Goal: Transaction & Acquisition: Purchase product/service

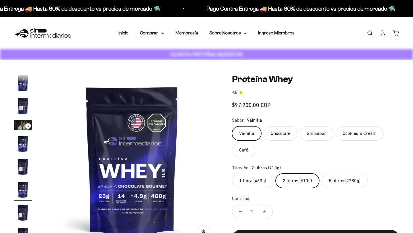
scroll to position [11, 0]
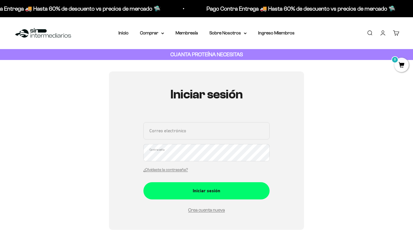
click at [198, 143] on div "Correo electrónico Contraseña ¿Olvidaste la contraseña?" at bounding box center [206, 148] width 126 height 53
click at [202, 132] on input "Correo electrónico" at bounding box center [206, 130] width 126 height 17
type input "jsgarci47@gmail.com"
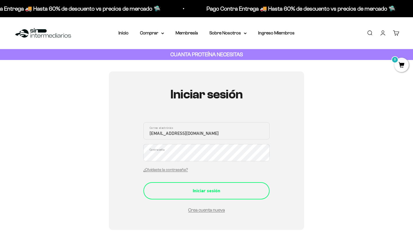
click at [197, 191] on div "Iniciar sesión" at bounding box center [206, 190] width 103 height 7
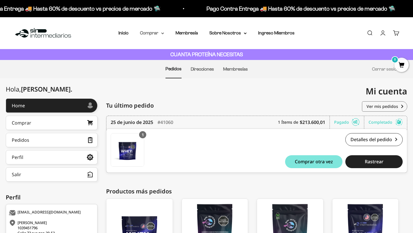
click at [160, 34] on summary "Comprar" at bounding box center [152, 32] width 24 height 7
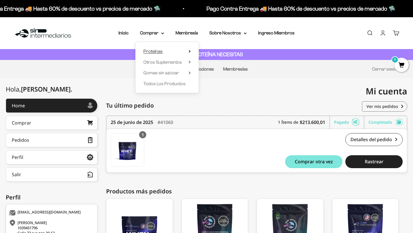
click at [167, 52] on summary "Proteínas" at bounding box center [166, 51] width 47 height 7
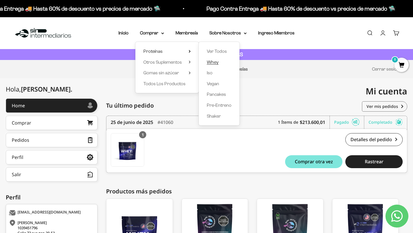
click at [217, 60] on span "Whey" at bounding box center [213, 62] width 12 height 5
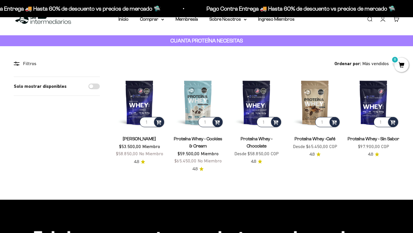
scroll to position [13, 0]
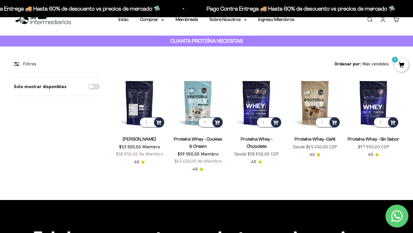
click at [133, 95] on img at bounding box center [139, 103] width 52 height 52
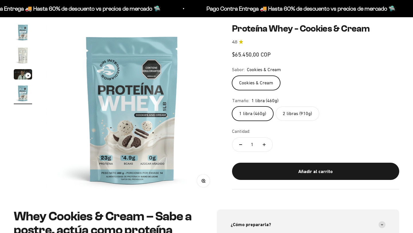
scroll to position [58, 0]
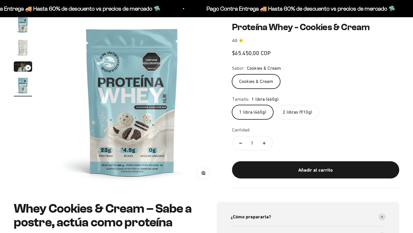
click at [298, 111] on label "2 libras (910g)" at bounding box center [297, 112] width 44 height 14
click at [232, 105] on input "2 libras (910g)" at bounding box center [232, 105] width 0 height 0
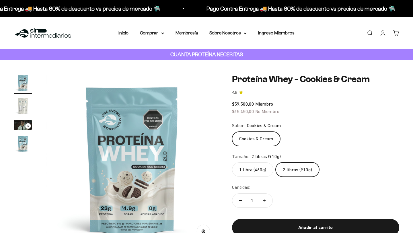
scroll to position [6, 0]
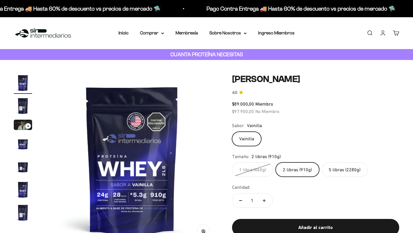
click at [344, 172] on label "5 libras (2280g)" at bounding box center [344, 169] width 46 height 14
click at [232, 162] on input "5 libras (2280g)" at bounding box center [232, 162] width 0 height 0
radio input "true"
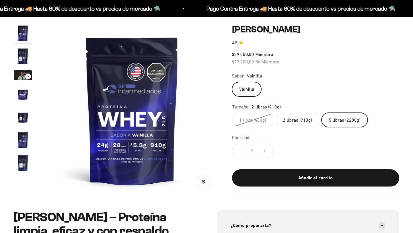
scroll to position [50, 0]
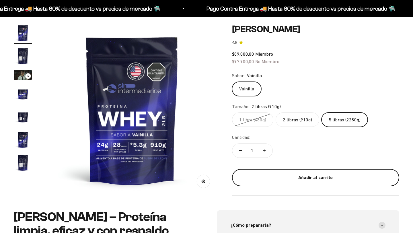
click at [331, 180] on div "Añadir al carrito" at bounding box center [315, 177] width 144 height 7
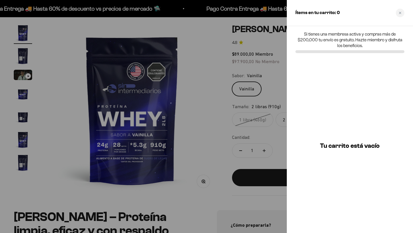
click at [264, 143] on div at bounding box center [206, 116] width 413 height 233
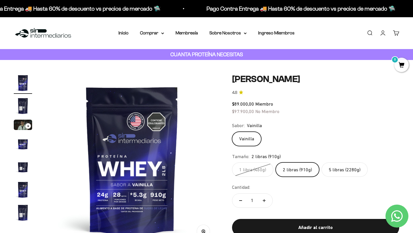
click at [337, 164] on label "5 libras (2280g)" at bounding box center [344, 169] width 46 height 14
click at [232, 162] on input "5 libras (2280g)" at bounding box center [232, 162] width 0 height 0
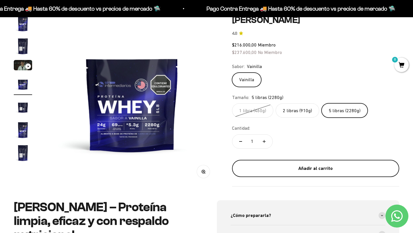
click at [314, 169] on div "Añadir al carrito" at bounding box center [315, 167] width 144 height 7
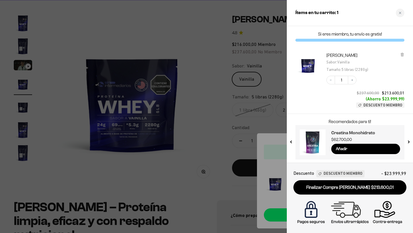
click at [350, 133] on h3 "Creatina Monohidrato" at bounding box center [365, 132] width 69 height 7
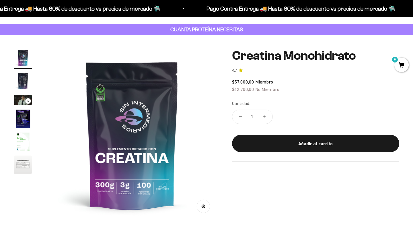
scroll to position [26, 0]
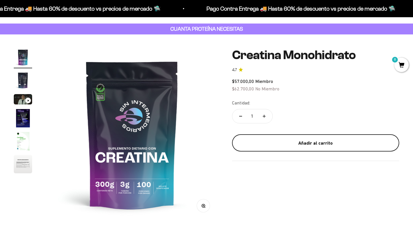
click at [315, 145] on div "Añadir al carrito" at bounding box center [315, 142] width 144 height 7
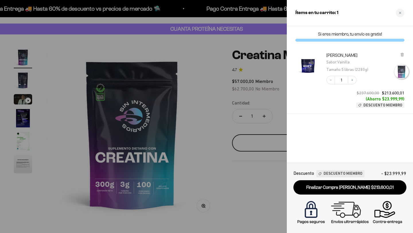
scroll to position [0, 0]
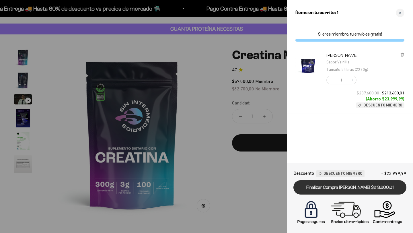
click at [327, 183] on link "Finalizar Compra [PERSON_NAME] $213.600,01" at bounding box center [349, 187] width 113 height 15
